Goal: Find specific page/section: Find specific page/section

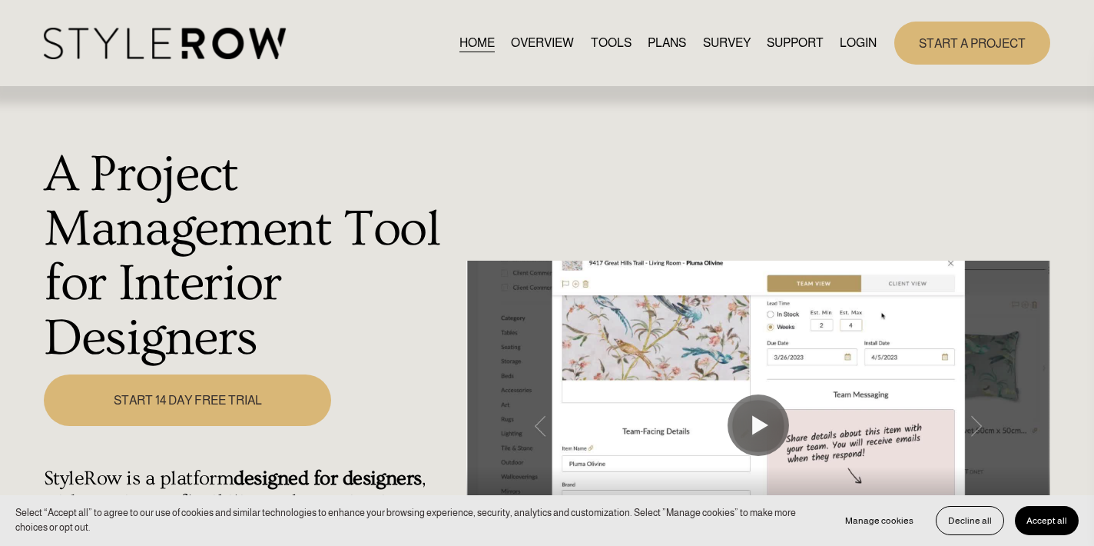
click at [854, 41] on link "LOGIN" at bounding box center [858, 43] width 37 height 21
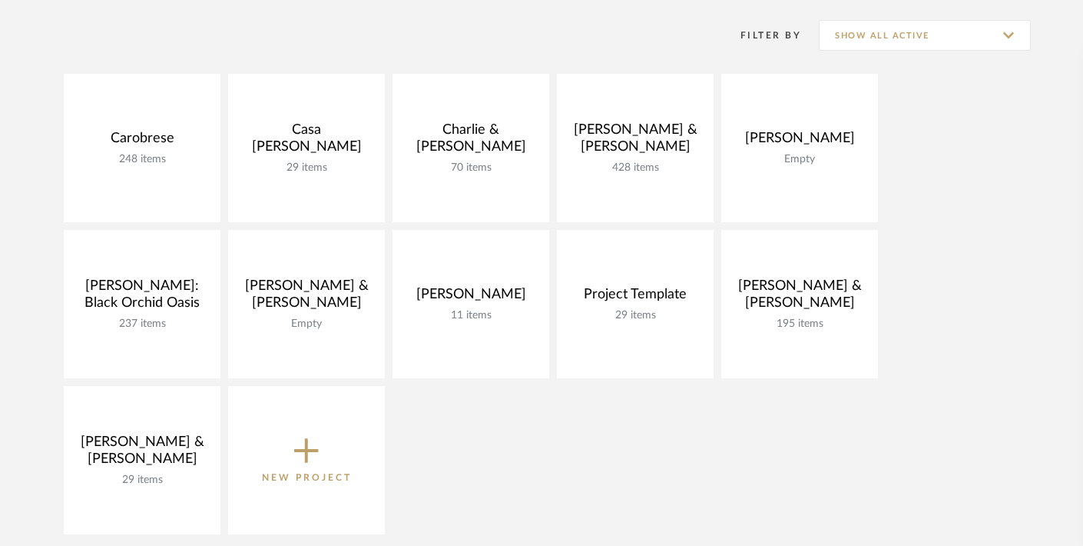
scroll to position [299, 0]
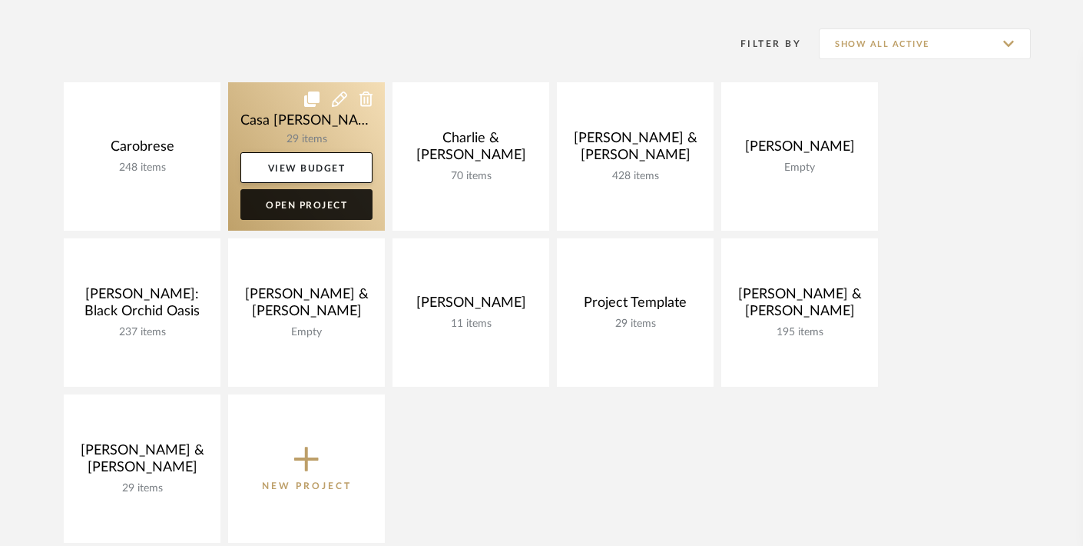
click at [274, 204] on link "Open Project" at bounding box center [306, 204] width 132 height 31
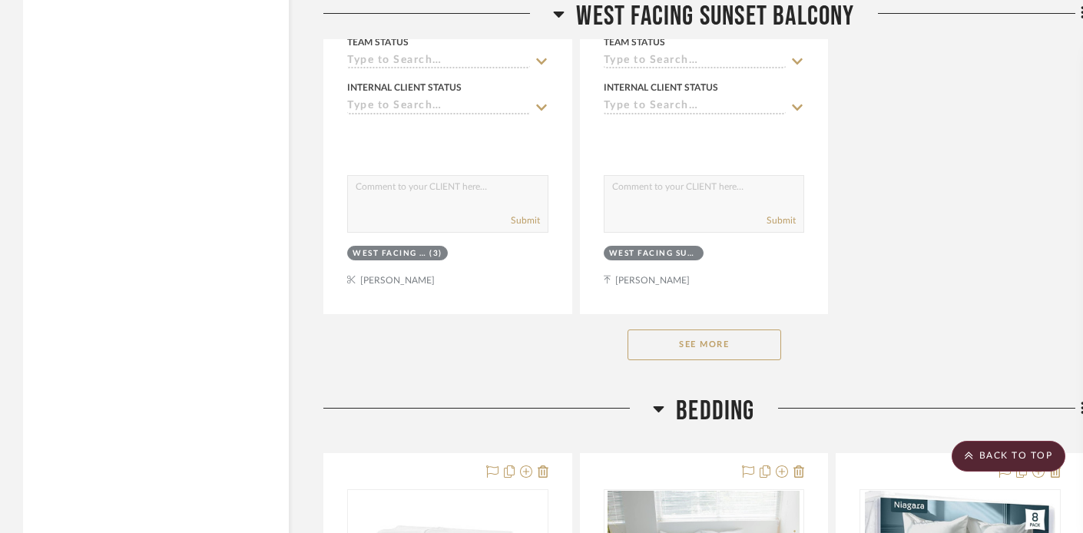
scroll to position [4351, 0]
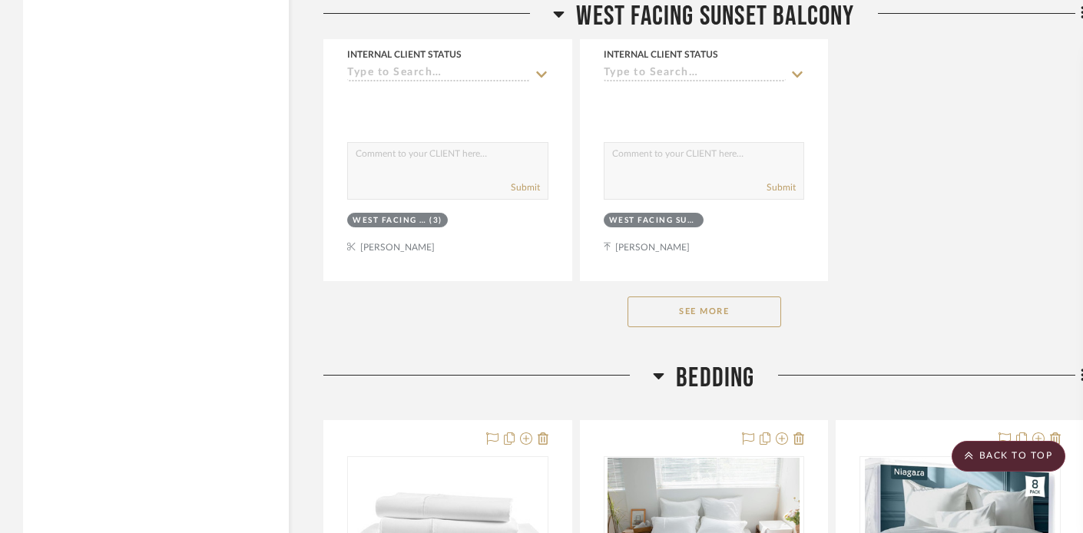
click at [698, 310] on button "See More" at bounding box center [705, 312] width 154 height 31
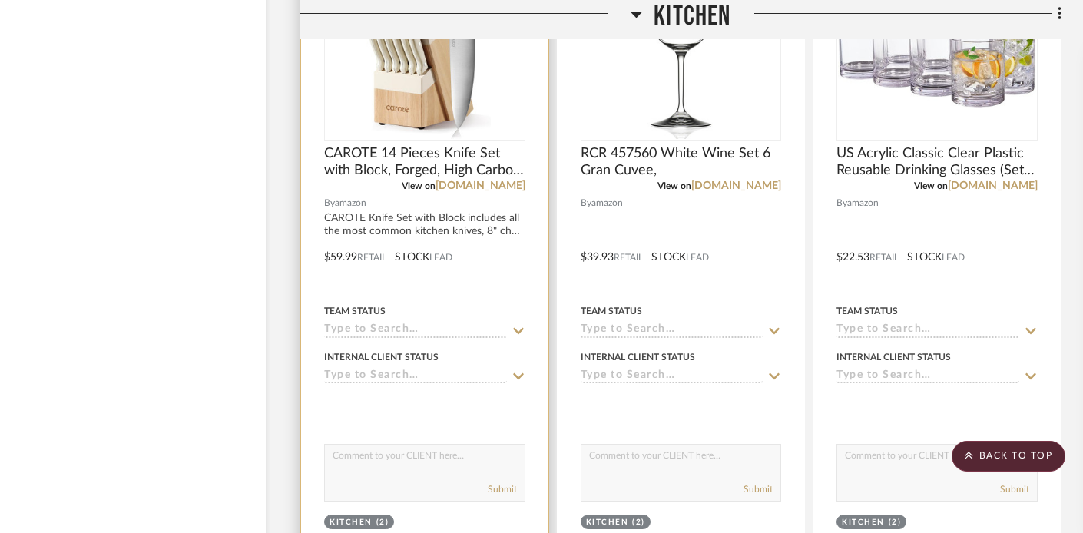
scroll to position [5680, 23]
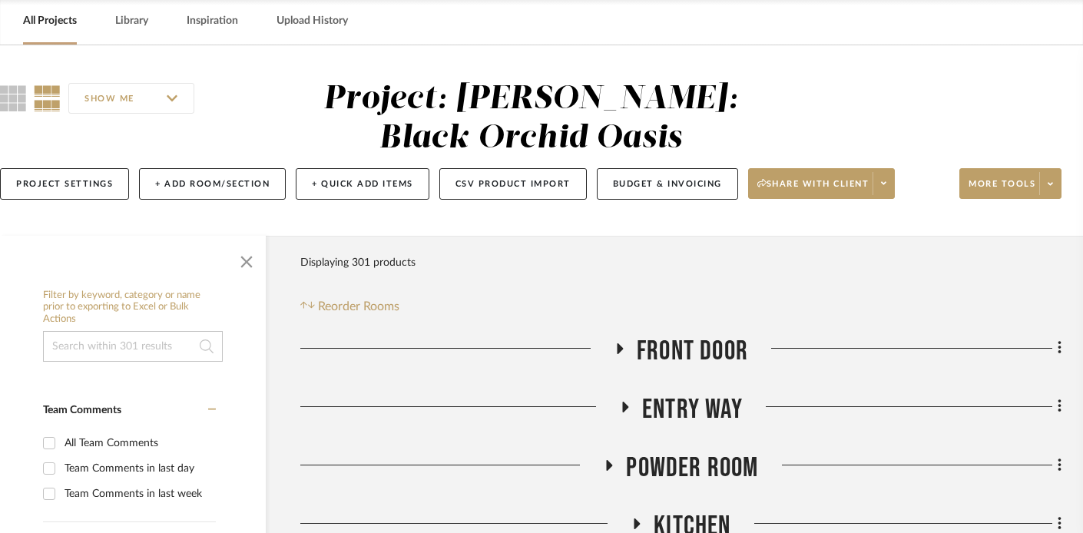
scroll to position [155, 23]
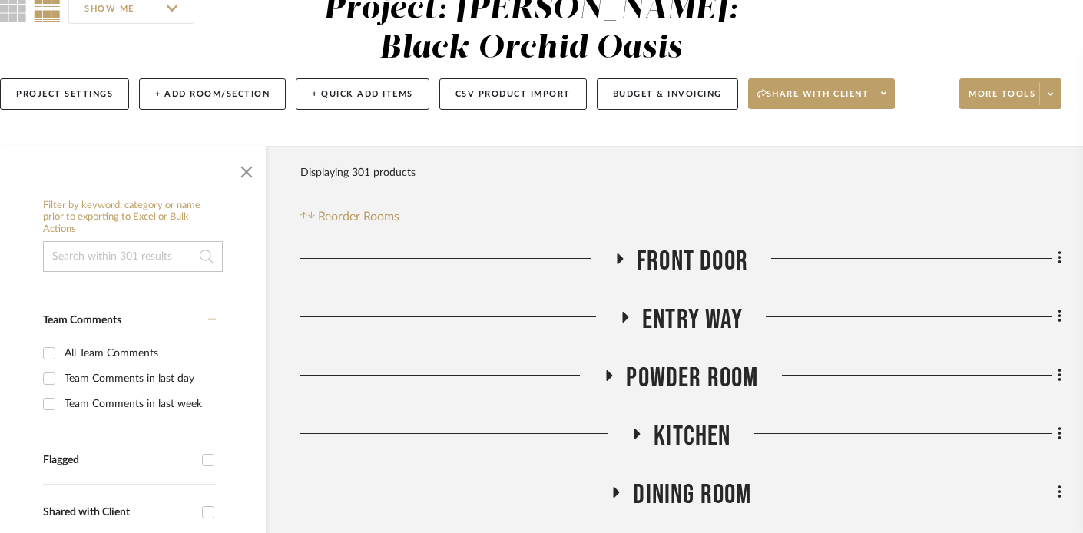
click at [617, 257] on icon at bounding box center [620, 259] width 18 height 12
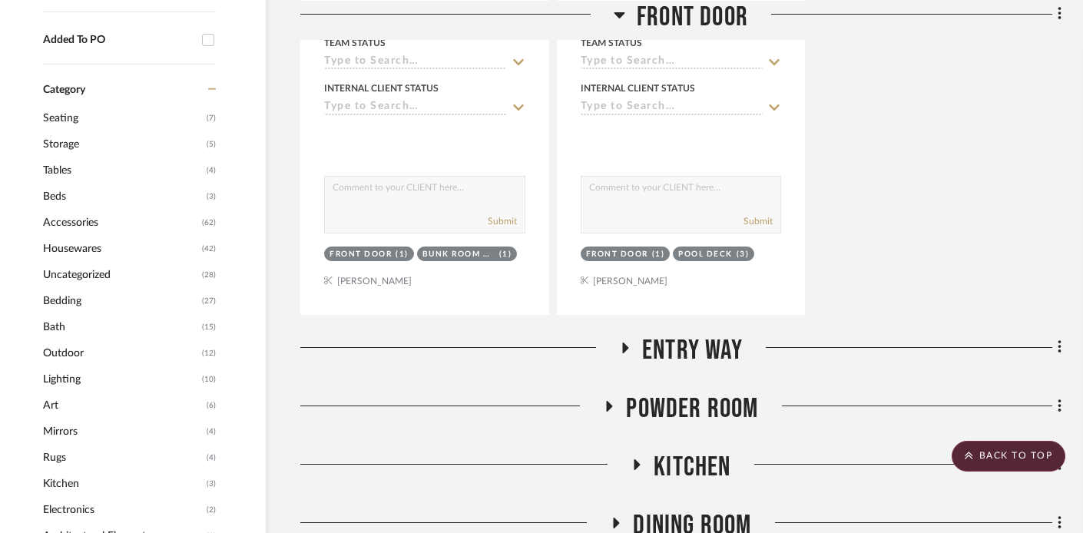
scroll to position [888, 23]
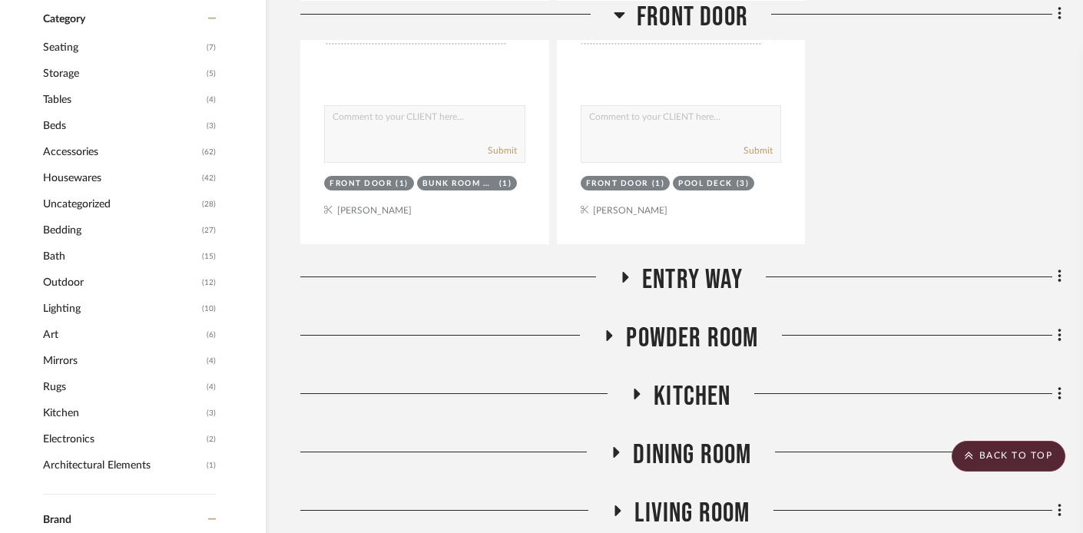
click at [628, 272] on icon at bounding box center [625, 277] width 18 height 12
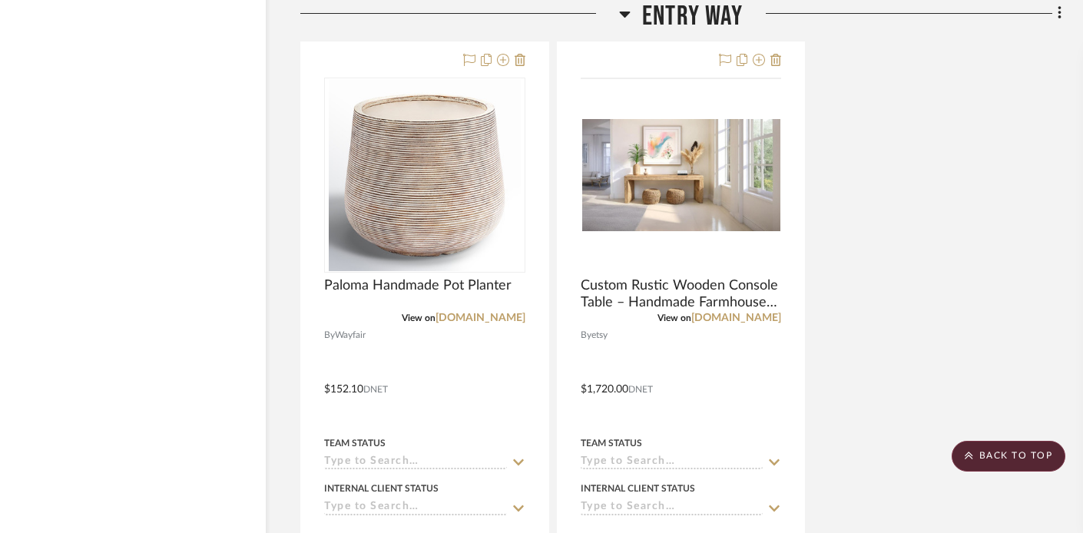
scroll to position [2558, 23]
